Goal: Task Accomplishment & Management: Complete application form

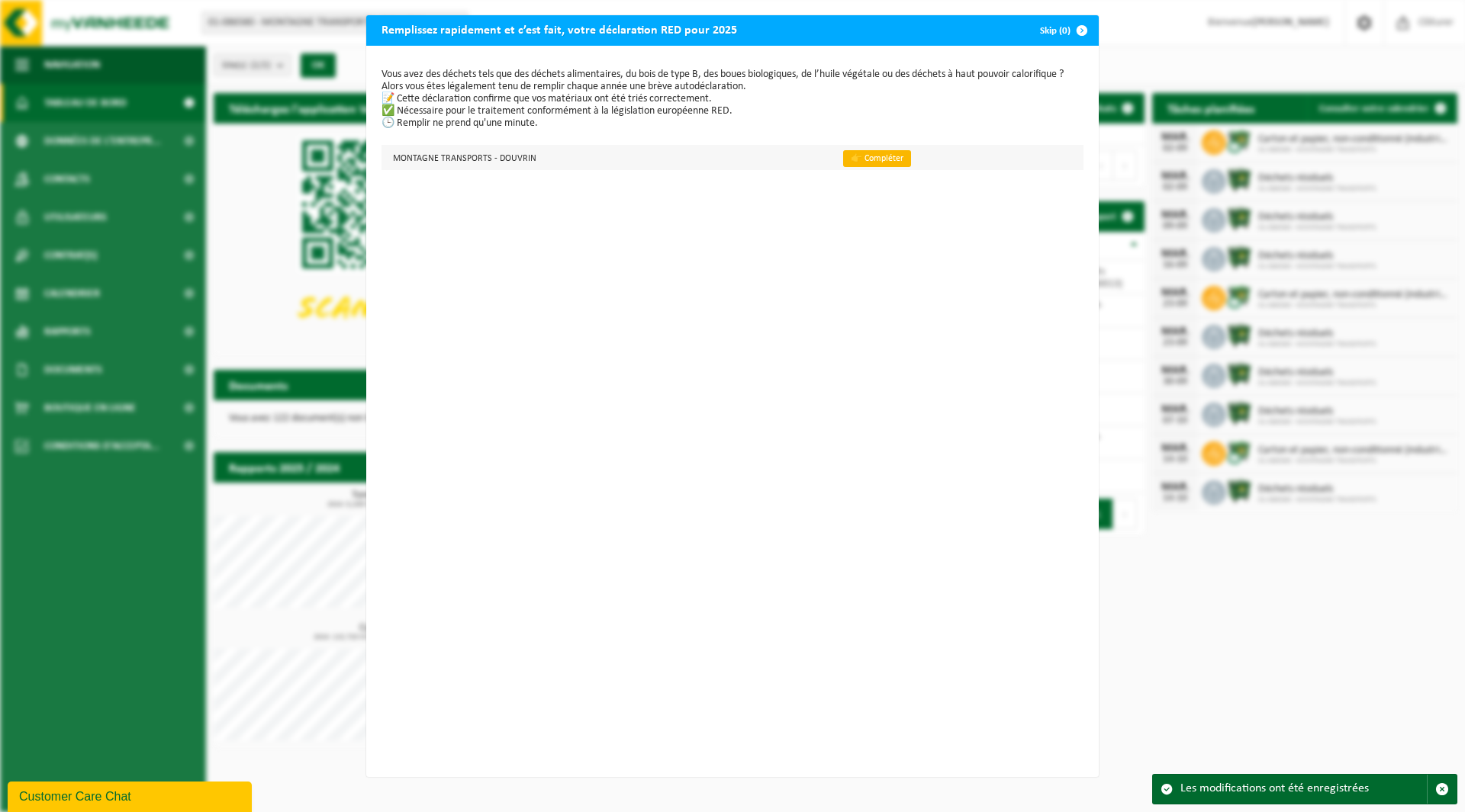
click at [874, 155] on link "👉 Compléter" at bounding box center [876, 159] width 68 height 17
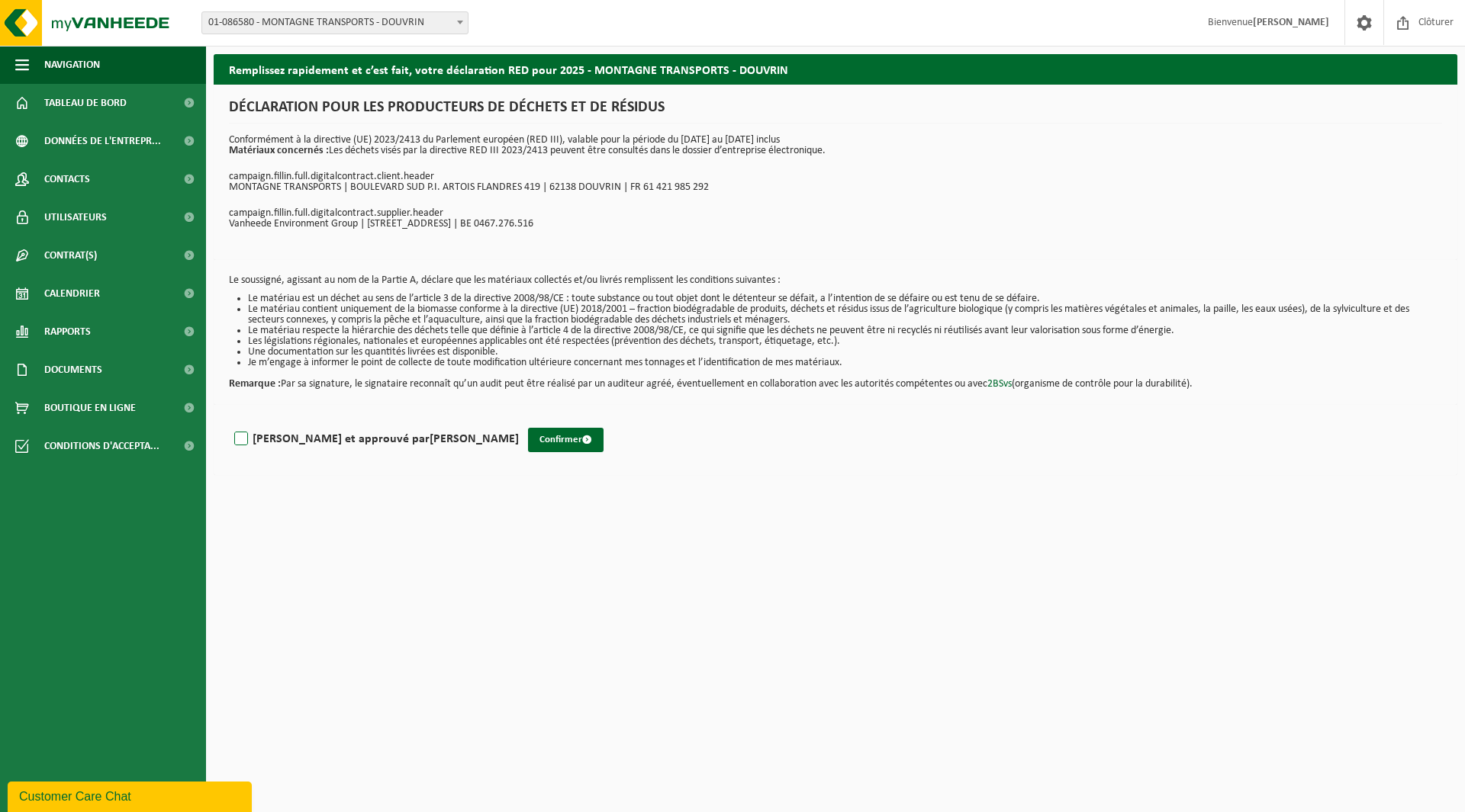
click at [240, 433] on label "Lu et approuvé par OLIVIER MONTAGNE" at bounding box center [376, 438] width 288 height 23
click at [519, 420] on input "Lu et approuvé par OLIVIER MONTAGNE" at bounding box center [519, 419] width 1 height 1
checkbox input "true"
click at [528, 438] on button "Confirmer" at bounding box center [566, 439] width 76 height 24
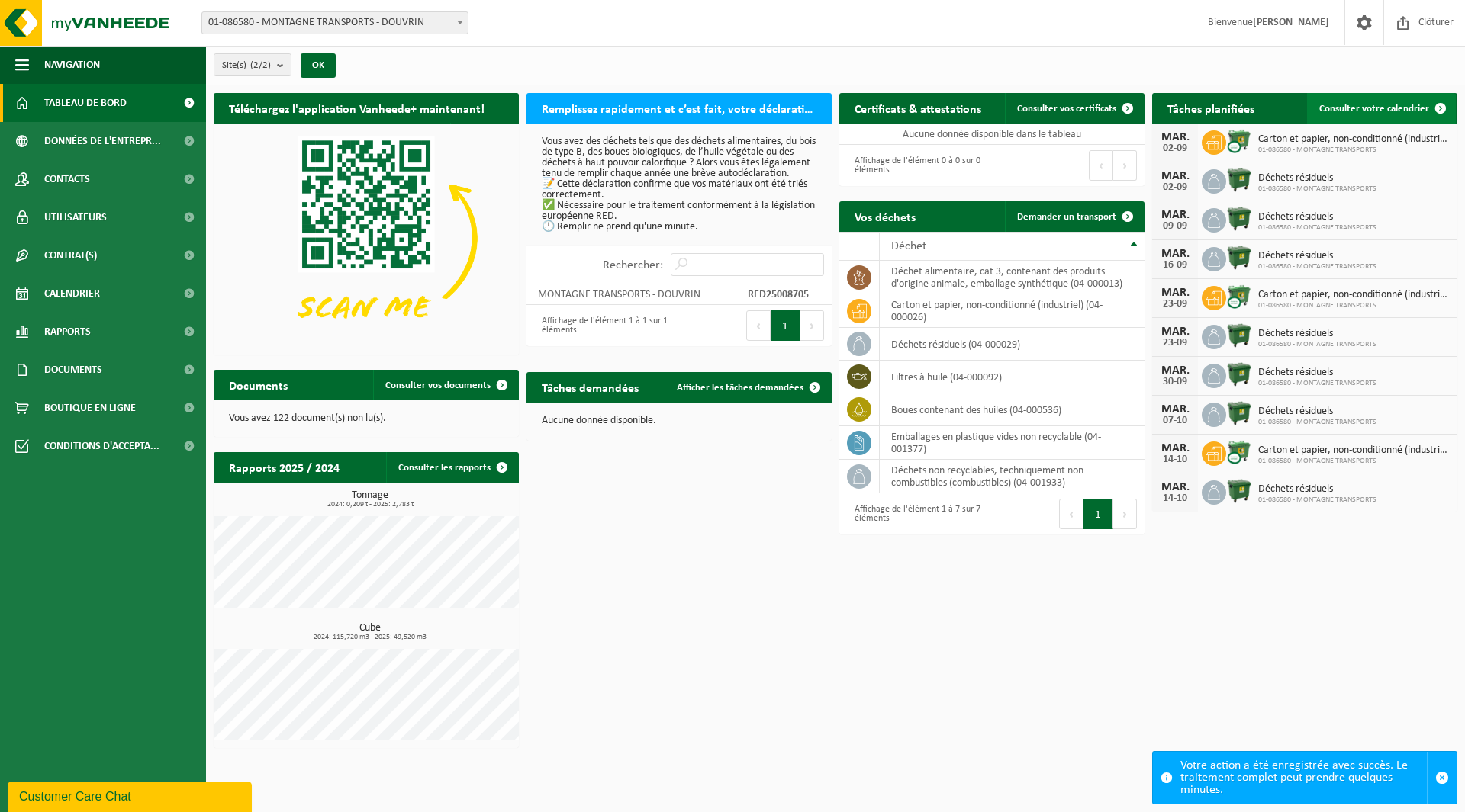
click at [1434, 105] on span at bounding box center [1441, 109] width 30 height 30
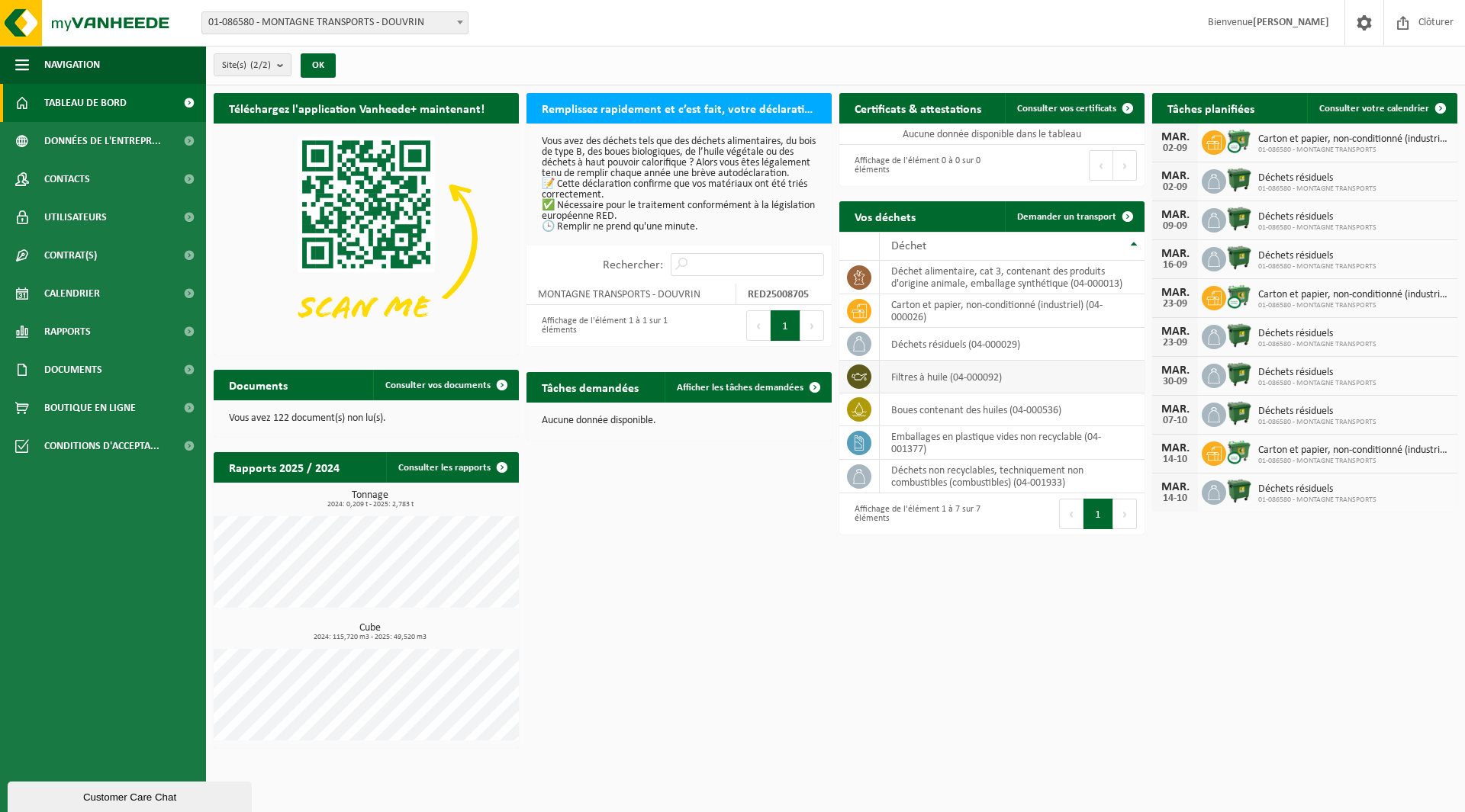
click at [969, 379] on td "filtres à huile (04-000092)" at bounding box center [1012, 377] width 264 height 33
click at [855, 378] on icon at bounding box center [859, 377] width 15 height 15
click at [1444, 106] on span at bounding box center [1441, 109] width 30 height 30
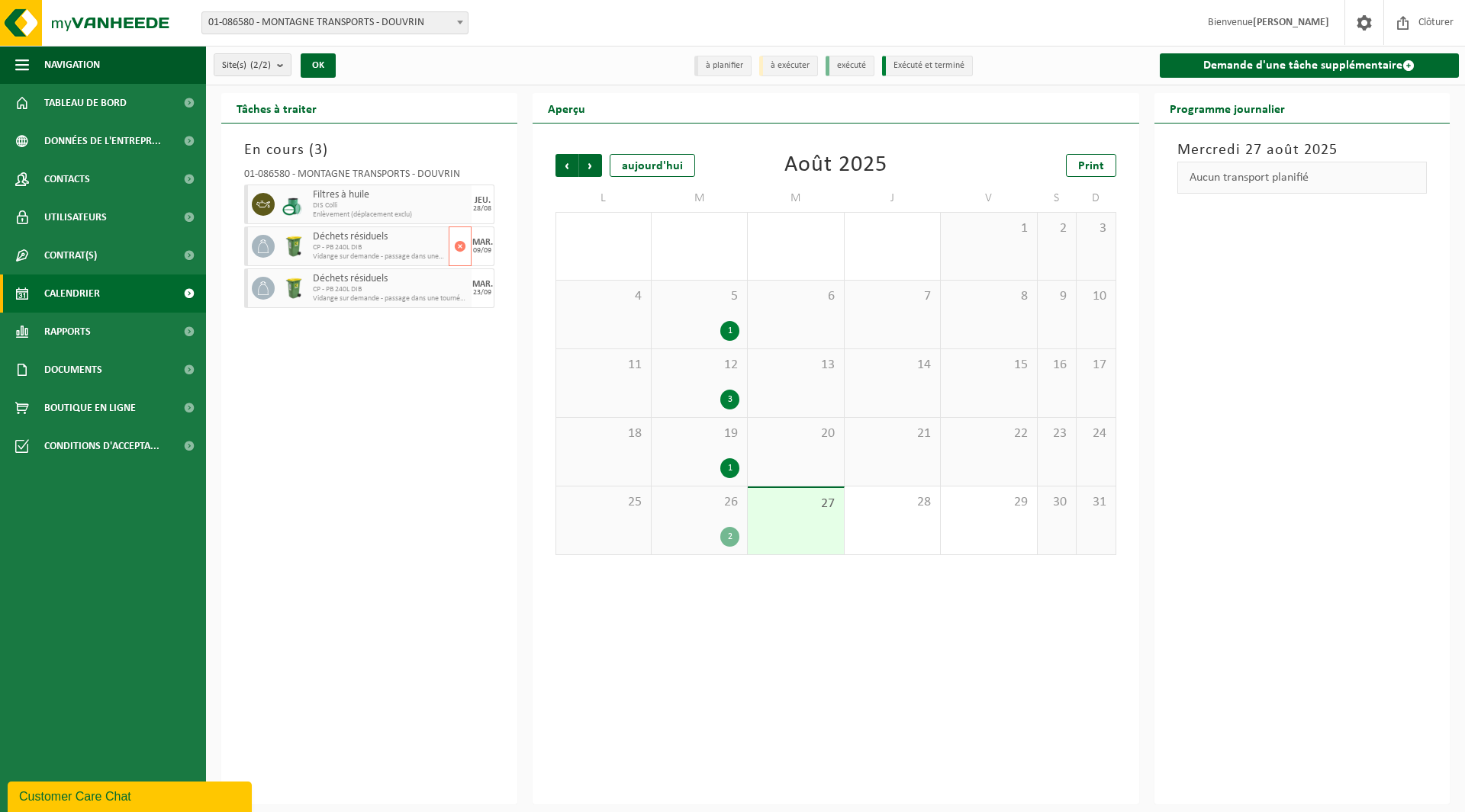
click at [390, 246] on span "CP - PB 240L DIB" at bounding box center [379, 247] width 132 height 9
click at [362, 289] on span "CP - PB 240L DIB" at bounding box center [379, 289] width 132 height 9
click at [394, 427] on div "En cours ( 3 ) 01-086580 - MONTAGNE TRANSPORTS - DOUVRIN Filtres à huile DIS Co…" at bounding box center [370, 464] width 296 height 681
click at [569, 108] on h2 "Aperçu" at bounding box center [567, 108] width 68 height 29
click at [290, 114] on h2 "Tâches à traiter" at bounding box center [276, 108] width 110 height 29
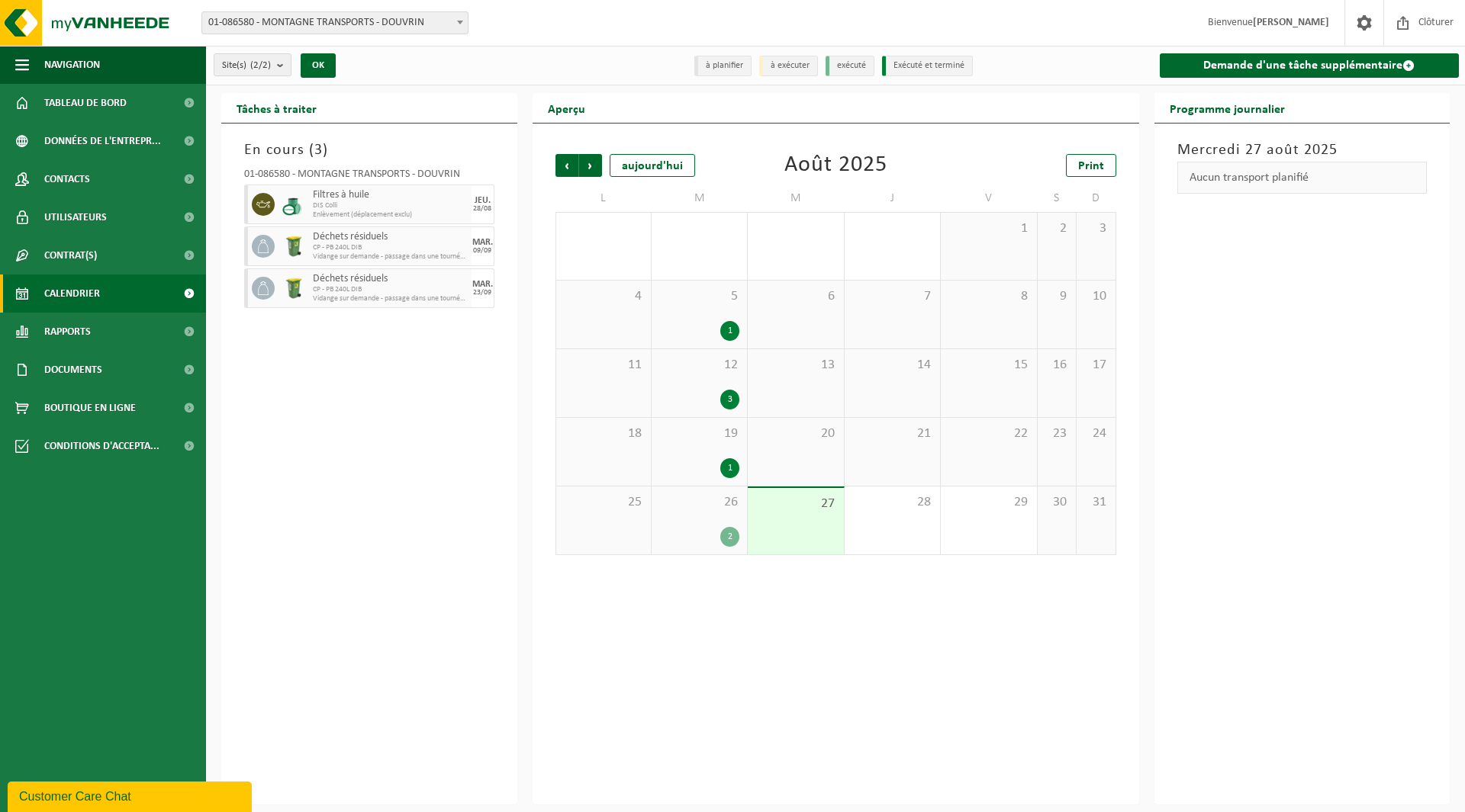
click at [583, 109] on h2 "Aperçu" at bounding box center [567, 108] width 68 height 29
click at [850, 69] on li "exécuté" at bounding box center [850, 66] width 49 height 20
